Goal: Task Accomplishment & Management: Manage account settings

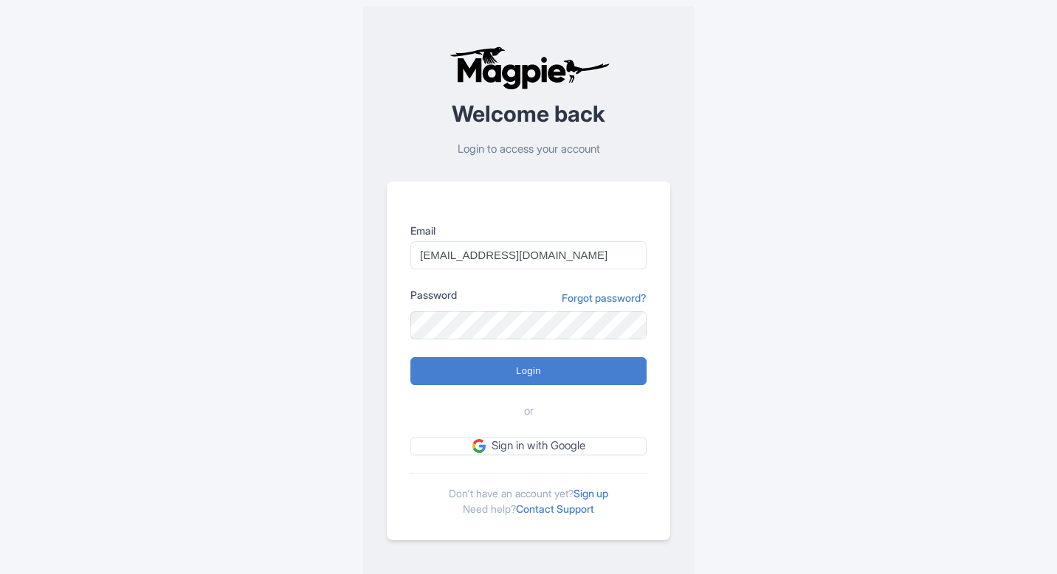
type input "Logging in..."
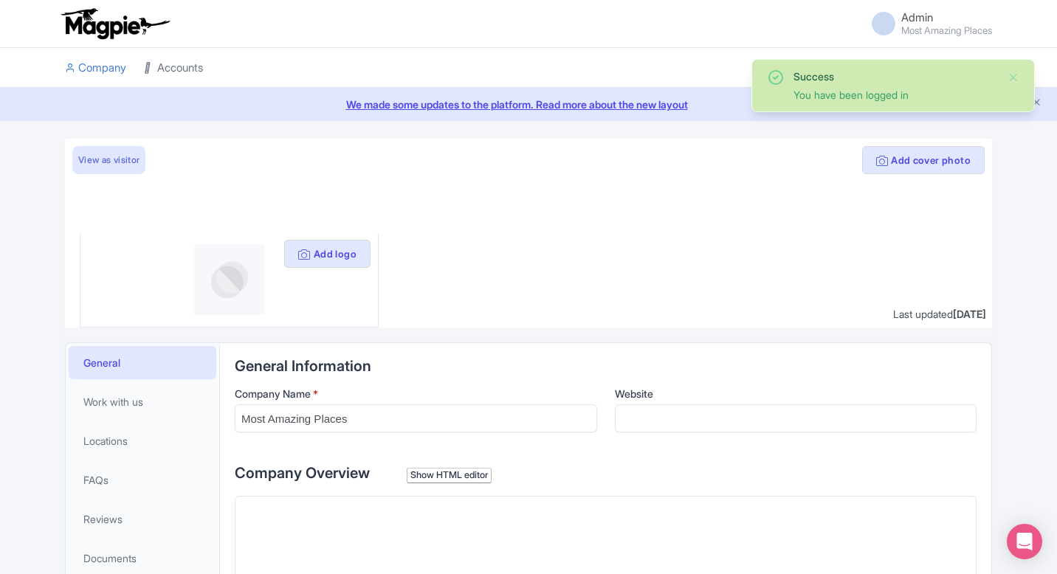
click at [181, 72] on link "Accounts" at bounding box center [173, 68] width 59 height 41
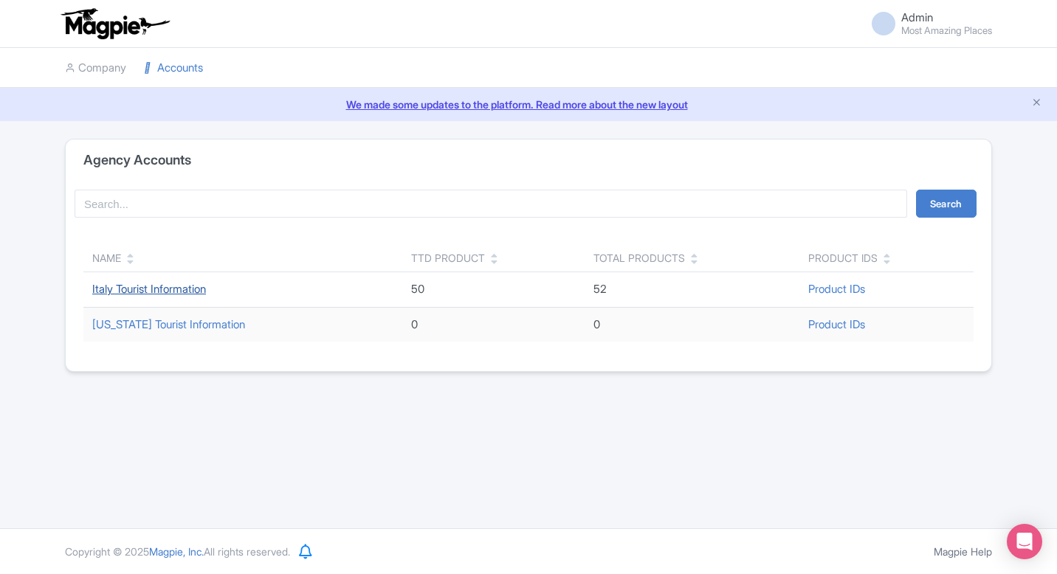
click at [162, 289] on link "Italy Tourist Information" at bounding box center [149, 289] width 114 height 14
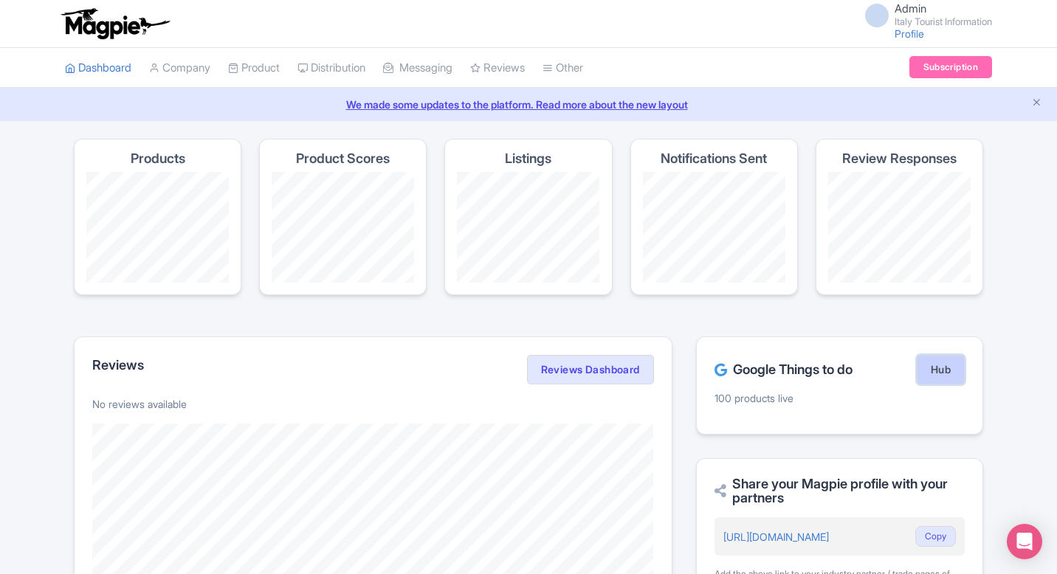
click at [947, 375] on link "Hub" at bounding box center [940, 370] width 48 height 30
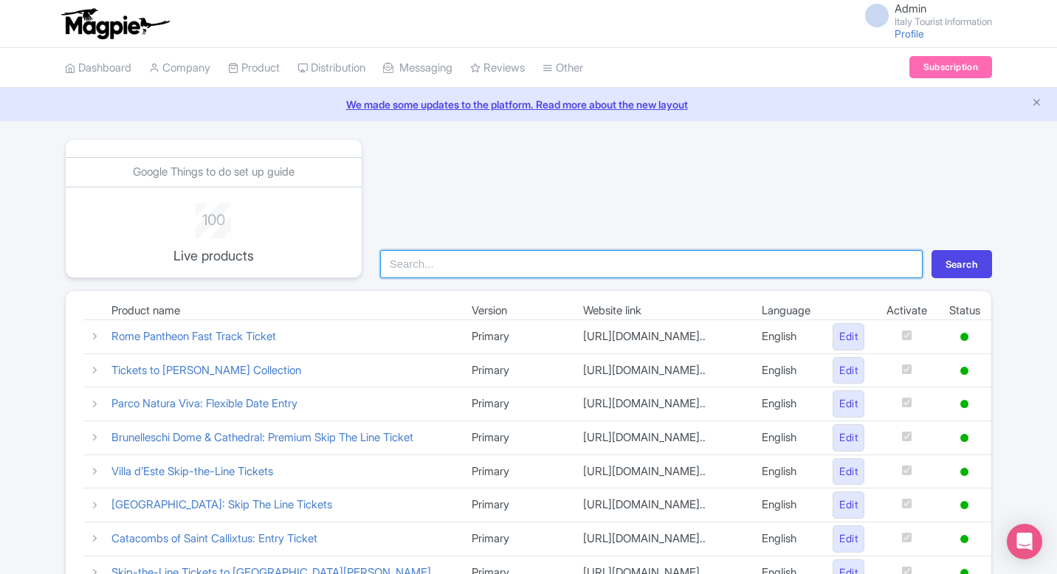
click at [517, 262] on input "search" at bounding box center [651, 264] width 542 height 28
type input "pom"
click at [931, 250] on button "Search" at bounding box center [961, 264] width 61 height 28
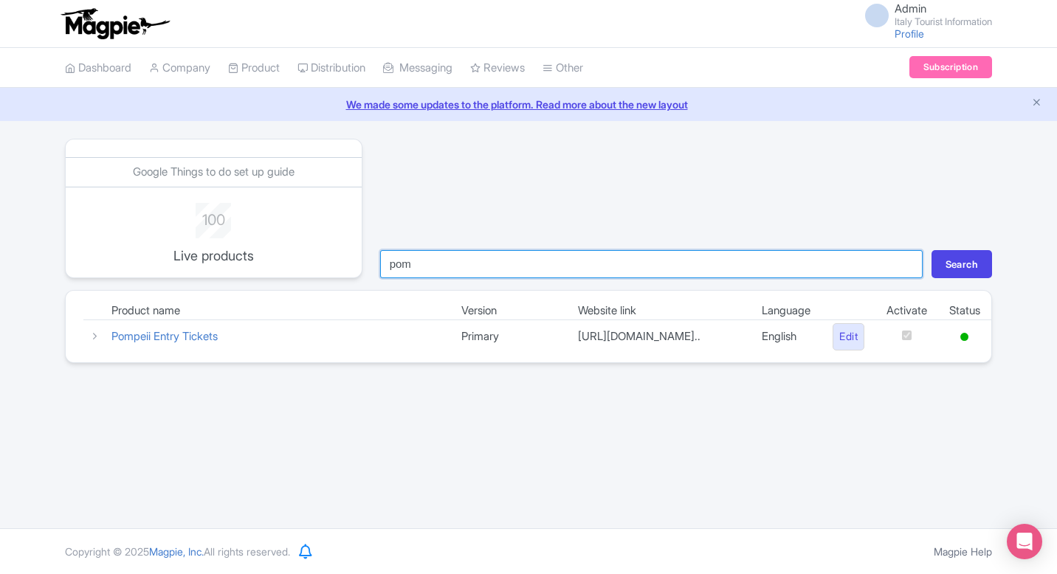
click at [407, 272] on input "pom" at bounding box center [651, 264] width 542 height 28
type input "herc"
click at [931, 250] on button "Search" at bounding box center [961, 264] width 61 height 28
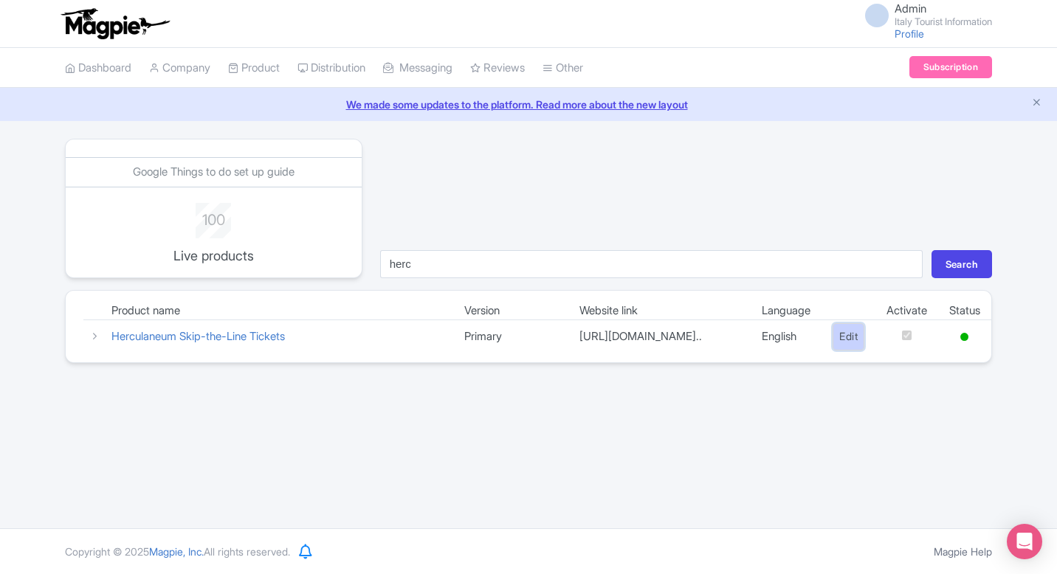
click at [855, 338] on link "Edit" at bounding box center [848, 336] width 32 height 27
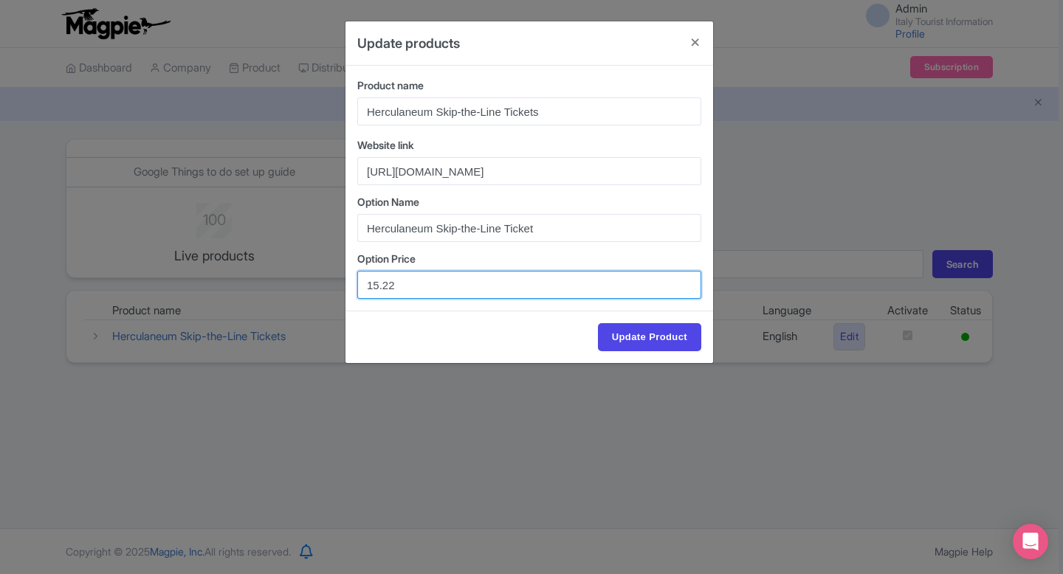
click at [378, 283] on input "15.22" at bounding box center [529, 285] width 344 height 28
drag, startPoint x: 383, startPoint y: 283, endPoint x: 443, endPoint y: 283, distance: 60.5
click at [443, 283] on input "16.22" at bounding box center [529, 285] width 344 height 28
type input "16.00"
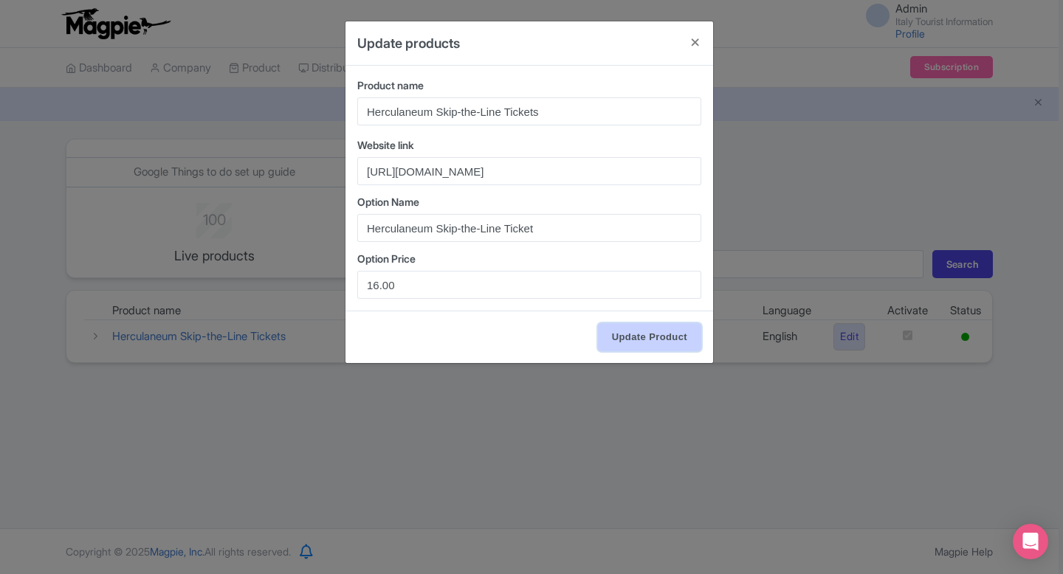
click at [670, 345] on input "Update Product" at bounding box center [649, 337] width 103 height 28
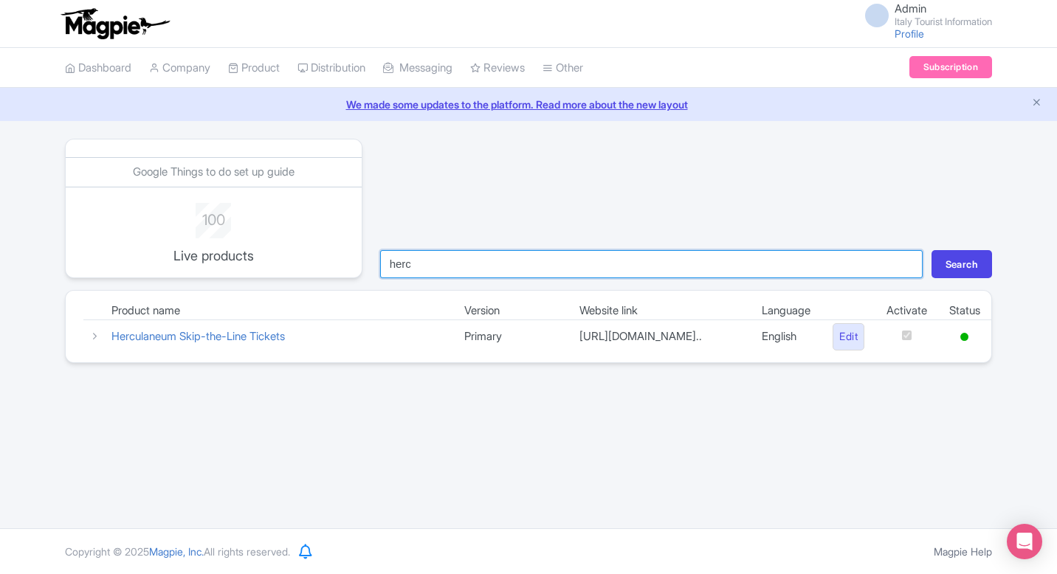
click at [469, 270] on input "herc" at bounding box center [651, 264] width 542 height 28
type input "marc"
click at [931, 250] on button "Search" at bounding box center [961, 264] width 61 height 28
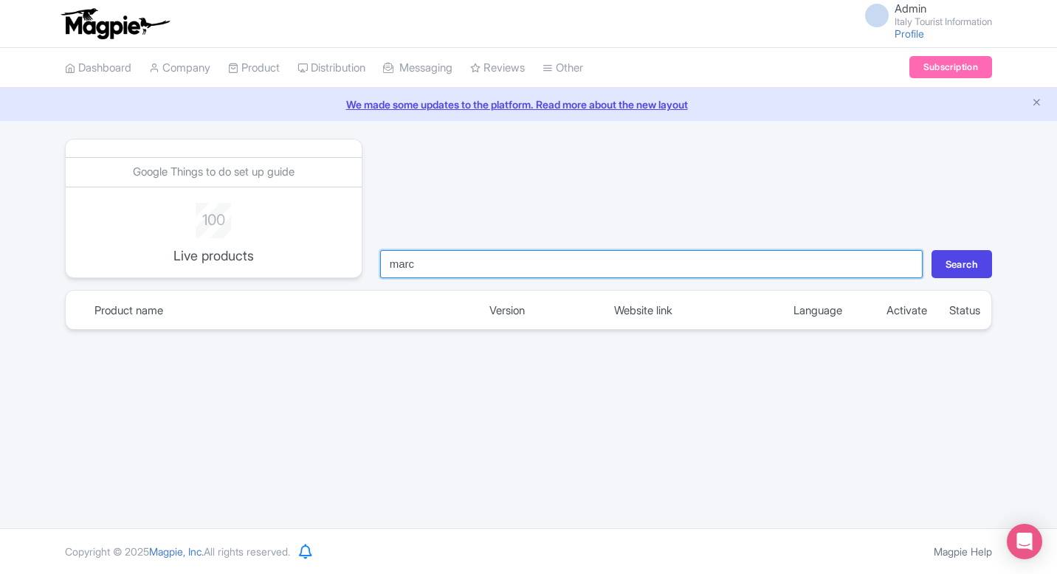
click at [587, 271] on input "marc" at bounding box center [651, 264] width 542 height 28
type input "bas"
click at [931, 250] on button "Search" at bounding box center [961, 264] width 61 height 28
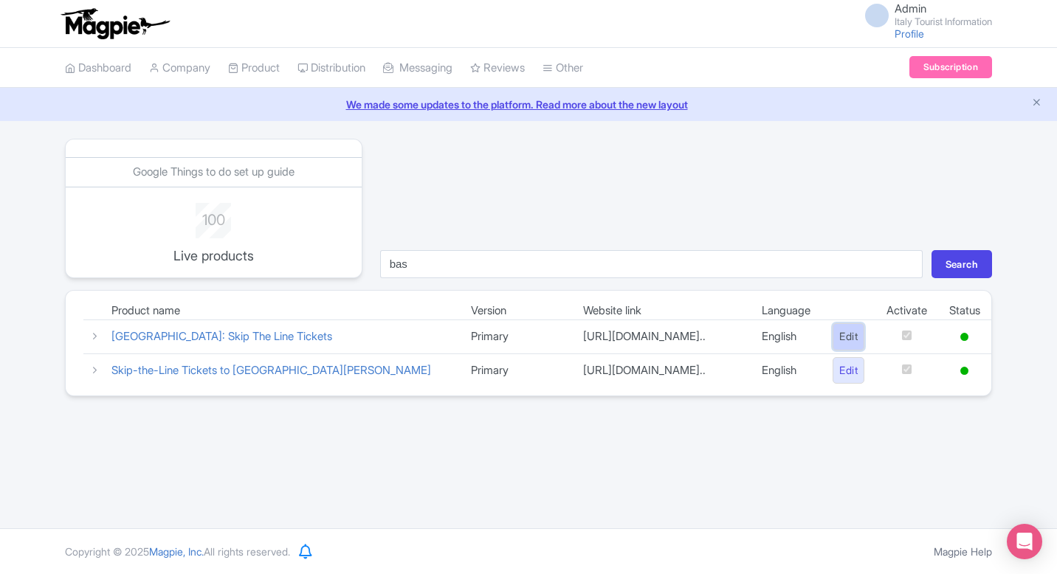
click at [838, 345] on link "Edit" at bounding box center [848, 336] width 32 height 27
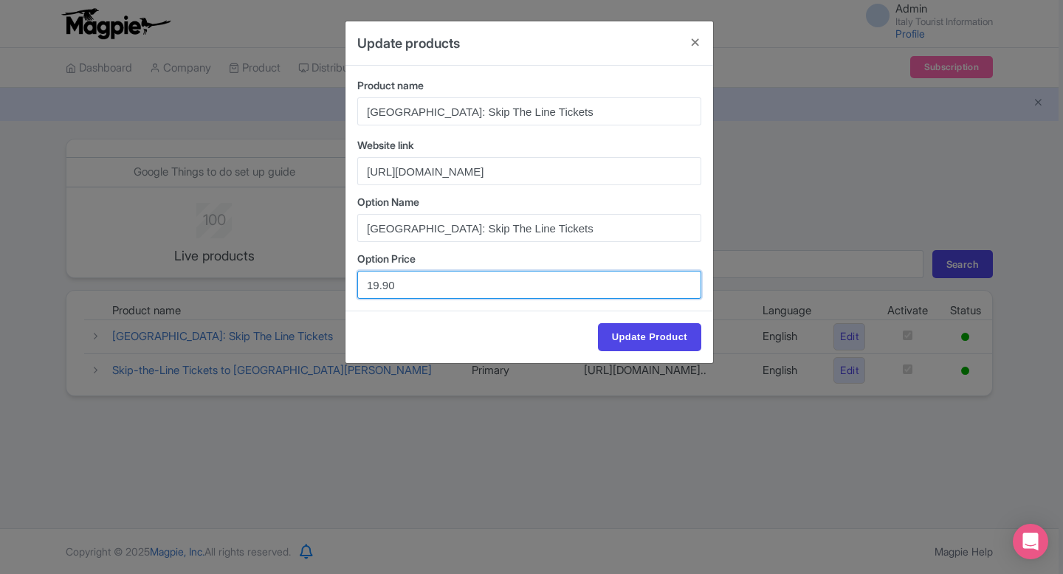
click at [389, 283] on input "19.90" at bounding box center [529, 285] width 344 height 28
type input "19.40"
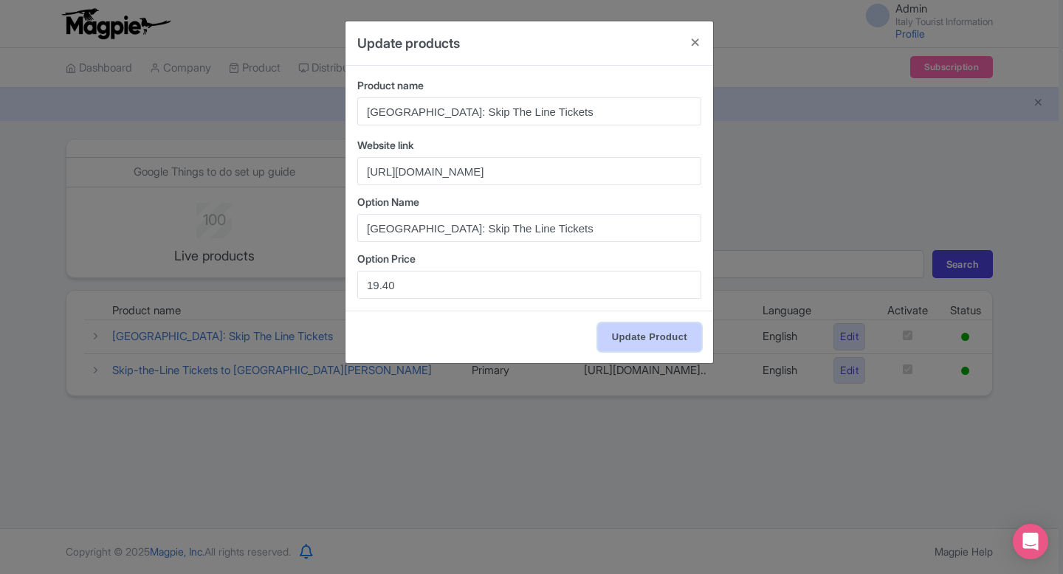
click at [632, 345] on input "Update Product" at bounding box center [649, 337] width 103 height 28
